Goal: Information Seeking & Learning: Learn about a topic

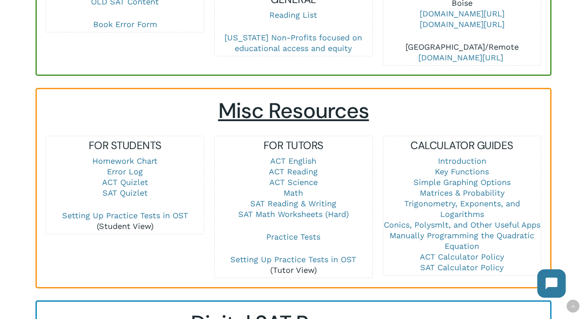
scroll to position [546, 0]
click at [257, 198] on link "SAT Reading & Writing" at bounding box center [293, 202] width 86 height 9
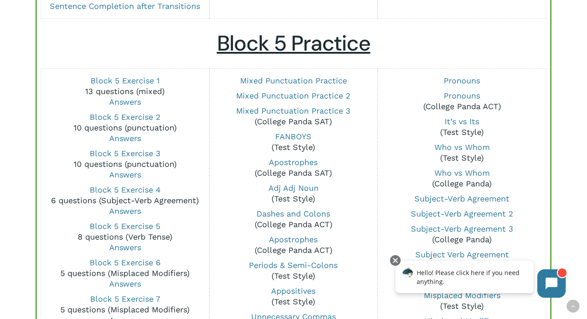
scroll to position [661, 0]
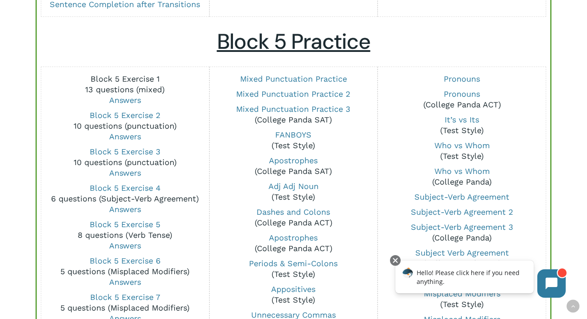
click at [139, 79] on link "Block 5 Exercise 1" at bounding box center [125, 78] width 69 height 9
